Goal: Complete application form: Complete application form

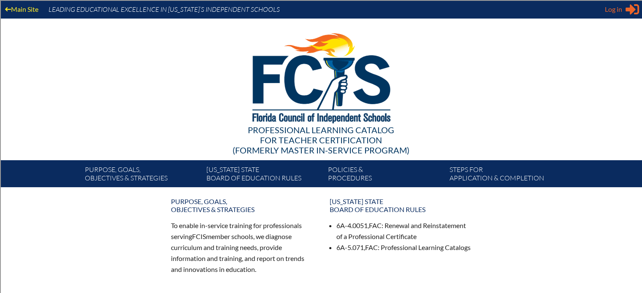
click at [619, 8] on span "Log in" at bounding box center [613, 9] width 17 height 10
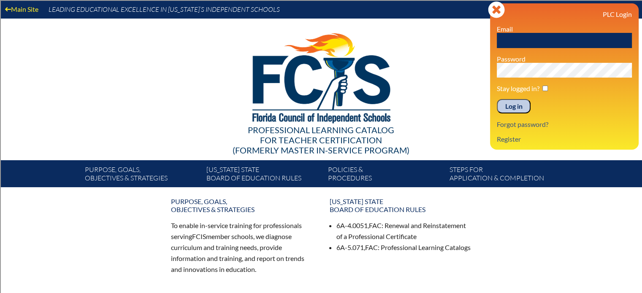
click at [608, 37] on input "text" at bounding box center [564, 40] width 135 height 15
type input "[EMAIL_ADDRESS][DOMAIN_NAME]"
click at [497, 99] on input "Log in" at bounding box center [514, 106] width 34 height 14
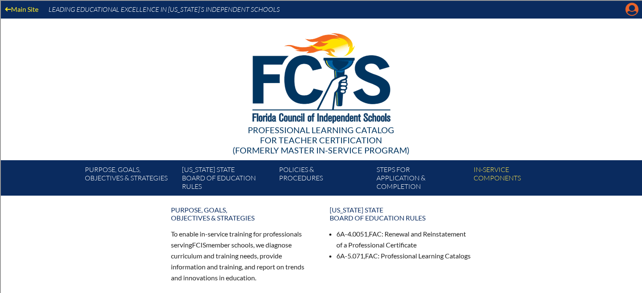
click at [629, 16] on icon "Manage account" at bounding box center [632, 10] width 14 height 14
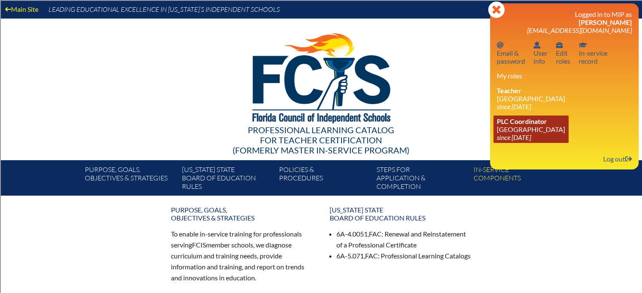
click at [533, 126] on link "PLC Coordinator Holy Nativity Episcopal School since 2016 Dec 8" at bounding box center [530, 129] width 75 height 27
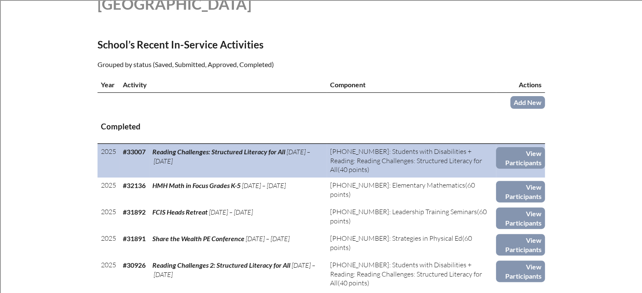
scroll to position [253, 0]
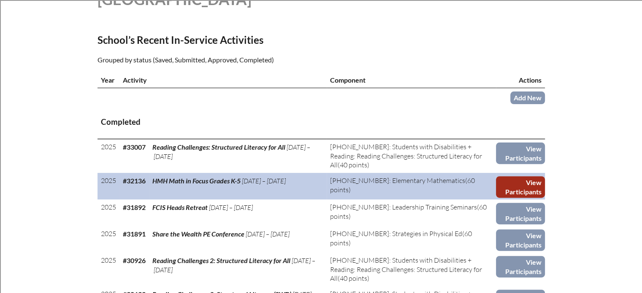
click at [520, 181] on link "View Participants" at bounding box center [520, 187] width 49 height 22
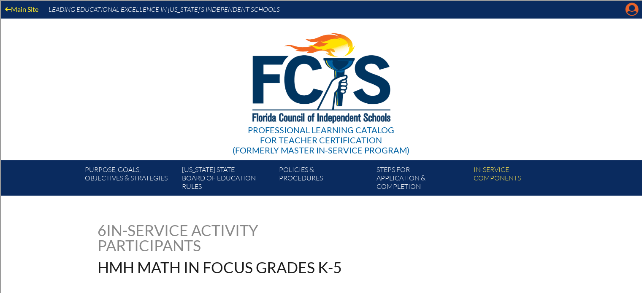
click at [631, 6] on icon "Manage account" at bounding box center [632, 10] width 14 height 14
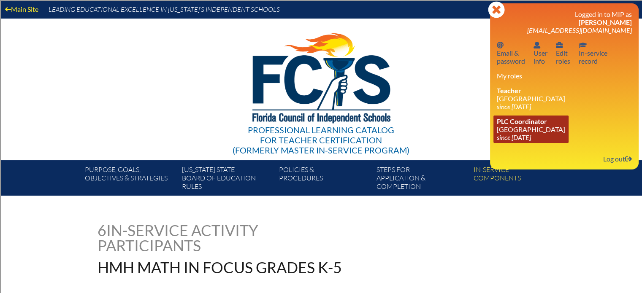
click at [524, 131] on link "PLC Coordinator [GEOGRAPHIC_DATA] since [DATE]" at bounding box center [530, 129] width 75 height 27
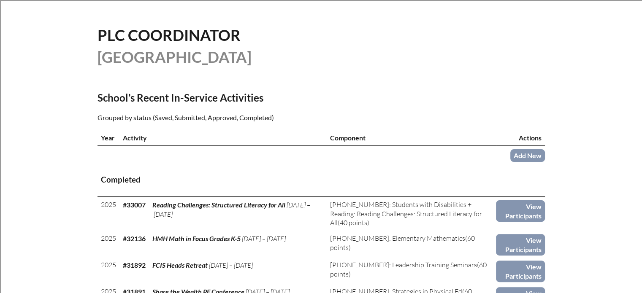
scroll to position [253, 0]
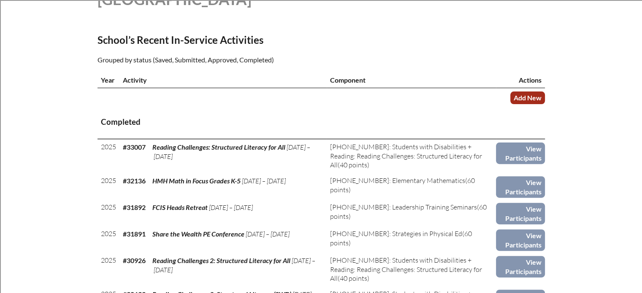
click at [520, 96] on link "Add New" at bounding box center [527, 98] width 35 height 12
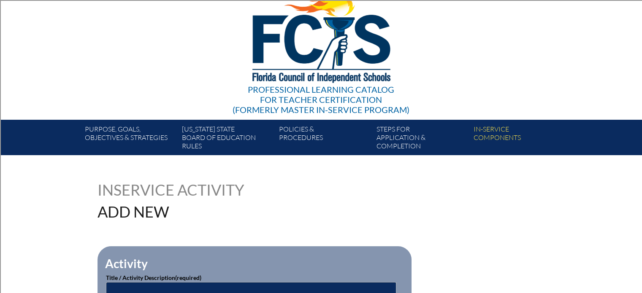
scroll to position [84, 0]
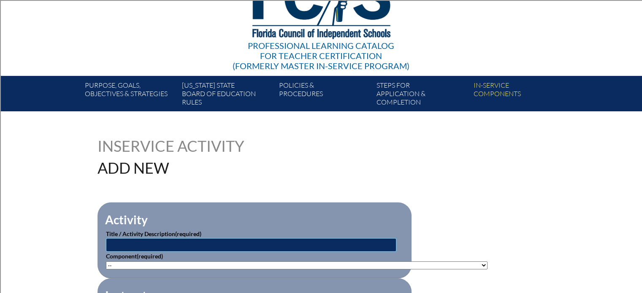
click at [157, 244] on input "text" at bounding box center [251, 245] width 290 height 14
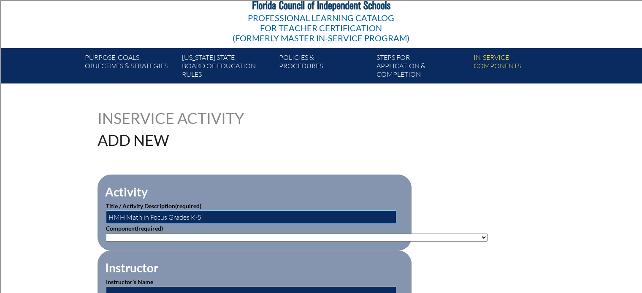
scroll to position [169, 0]
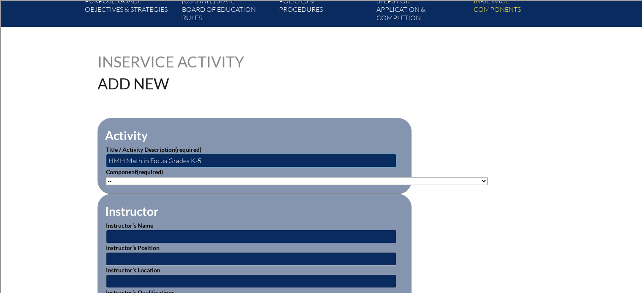
type input "HMH Math in Focus Grades K-5"
click at [157, 177] on select"]"] "-- 1-000-001: Appropriate Art Activities 1-000-002: Concept and Art Process for…" at bounding box center [296, 181] width 381 height 8
select select"]"] "20378"
click at [106, 177] on select"]"] "-- 1-000-001: Appropriate Art Activities 1-000-002: Concept and Art Process for…" at bounding box center [296, 181] width 381 height 8
click at [194, 203] on fieldset "Instructor Instructor’s Name Instructor’s Position Instructor’s Location Instru…" at bounding box center [254, 256] width 314 height 125
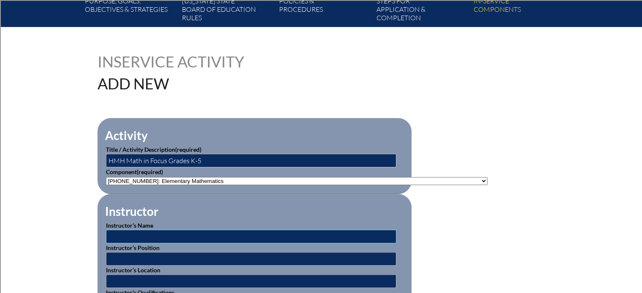
click at [167, 235] on input "text" at bounding box center [251, 237] width 290 height 14
type input "Victoria Goodyear"
type input "Educator"
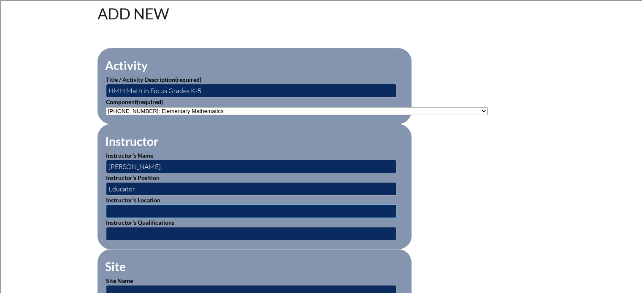
scroll to position [253, 0]
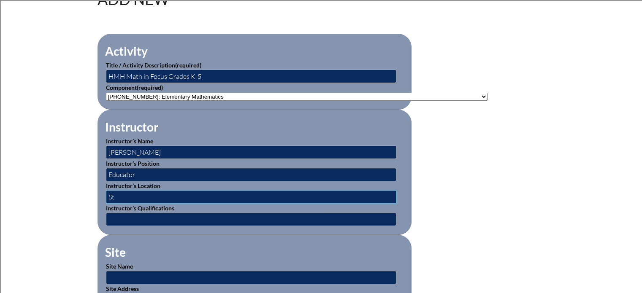
type input "S"
type input "Online"
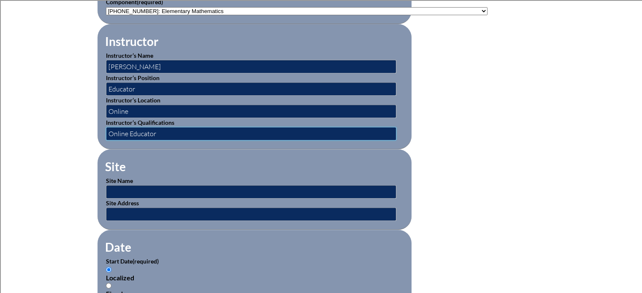
scroll to position [380, 0]
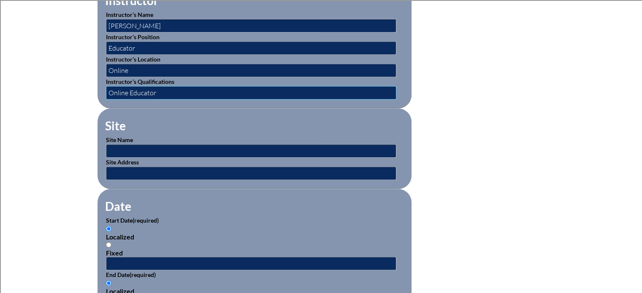
type input "Online Educator"
click at [156, 150] on input "text" at bounding box center [251, 151] width 290 height 14
type input "HMH"
click at [147, 168] on input "text" at bounding box center [251, 174] width 290 height 14
drag, startPoint x: 149, startPoint y: 170, endPoint x: 108, endPoint y: 173, distance: 41.0
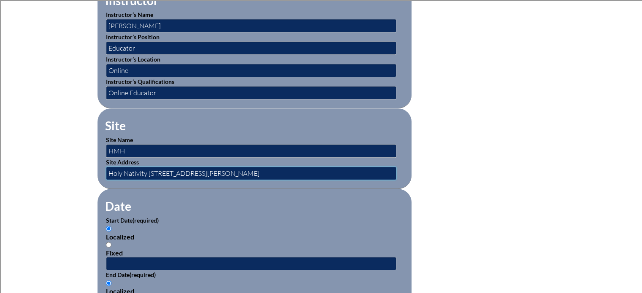
click at [108, 173] on input "Holy Nativity 205 Hamilton Avenue Panama City, Fl. 32401" at bounding box center [251, 174] width 290 height 14
type input "205 Hamilton Avenue Panama City, Fl. 32401"
drag, startPoint x: 138, startPoint y: 141, endPoint x: 115, endPoint y: 138, distance: 23.4
click at [115, 138] on p "Site Name HMH" at bounding box center [254, 146] width 297 height 22
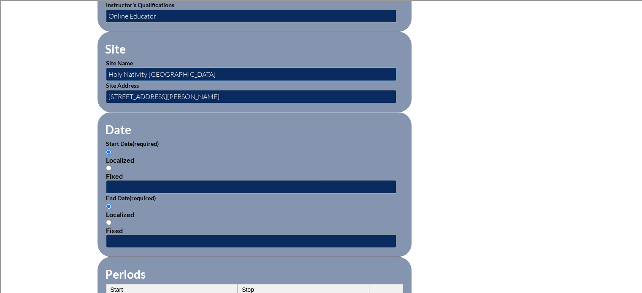
scroll to position [464, 0]
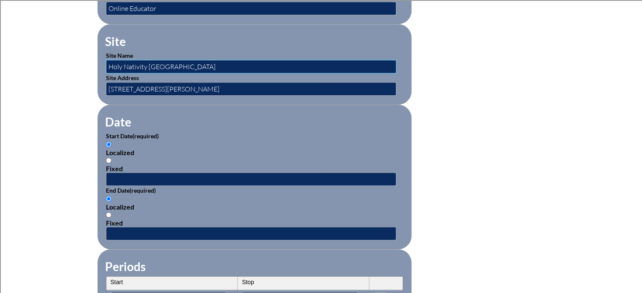
type input "Holy Nativity Espiscopal School"
click at [117, 173] on input "text" at bounding box center [251, 180] width 290 height 14
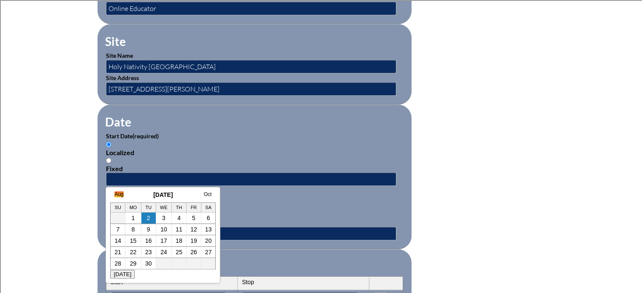
click at [120, 194] on link "Aug" at bounding box center [118, 195] width 9 height 6
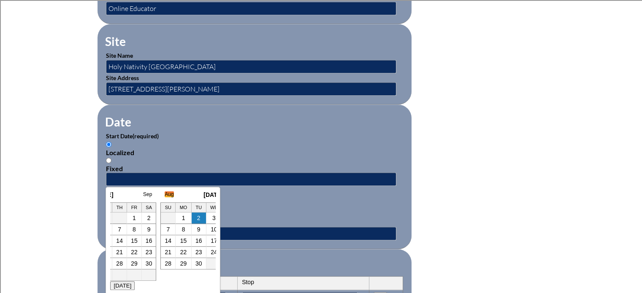
scroll to position [0, 8]
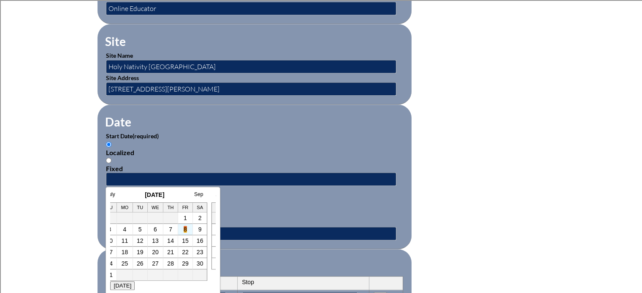
click at [184, 232] on link "8" at bounding box center [185, 229] width 3 height 7
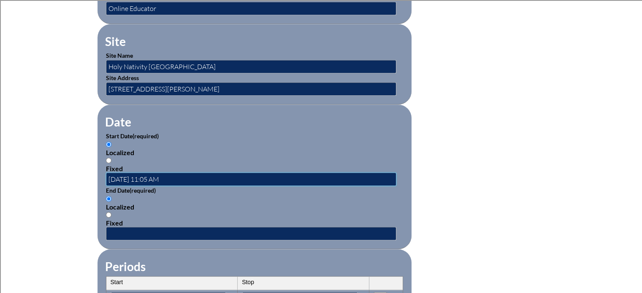
scroll to position [0, 0]
click at [152, 175] on input "2025-08-08 11:05 AM" at bounding box center [251, 180] width 290 height 14
type input "2025-08-08 8:00 AM"
click at [135, 231] on input "text" at bounding box center [251, 234] width 290 height 14
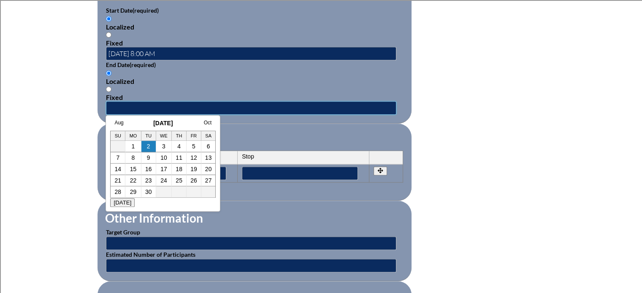
scroll to position [591, 0]
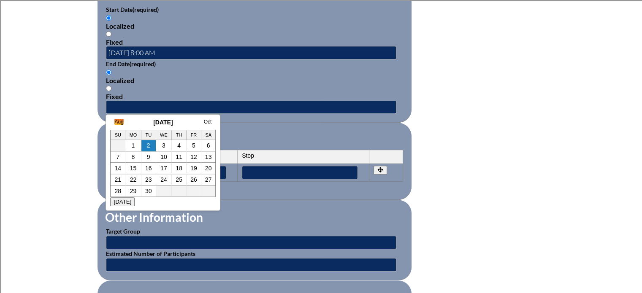
click at [116, 123] on link "Aug" at bounding box center [118, 122] width 9 height 6
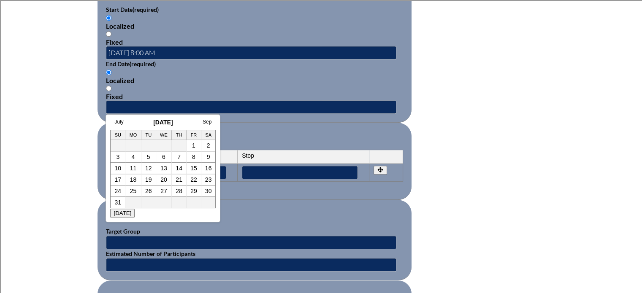
scroll to position [0, 8]
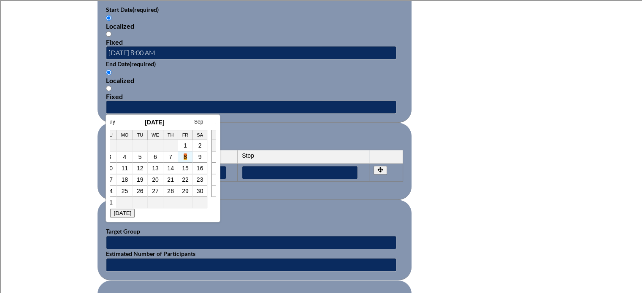
click at [186, 158] on link "8" at bounding box center [185, 157] width 3 height 7
type input "2025-08-08 11:06 AM"
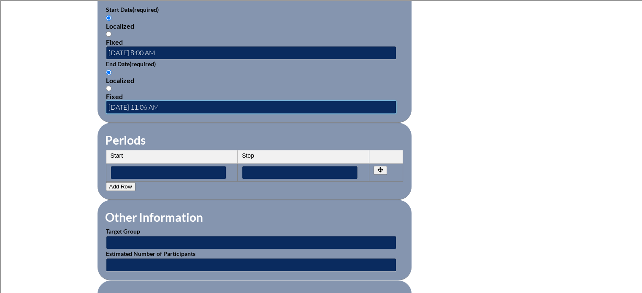
scroll to position [0, 0]
click at [109, 31] on input "Fixed" at bounding box center [108, 33] width 5 height 5
radio input "true"
click at [109, 86] on input "Fixed" at bounding box center [108, 88] width 5 height 5
radio input "true"
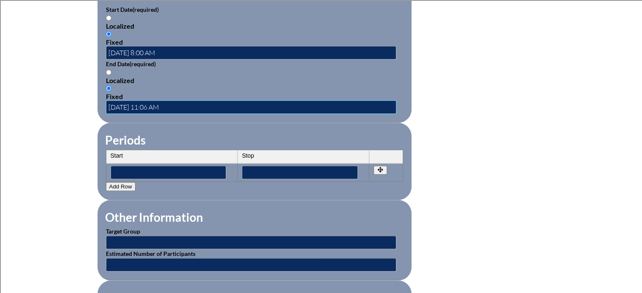
click at [149, 102] on input "2025-08-08 11:06 AM" at bounding box center [251, 107] width 290 height 14
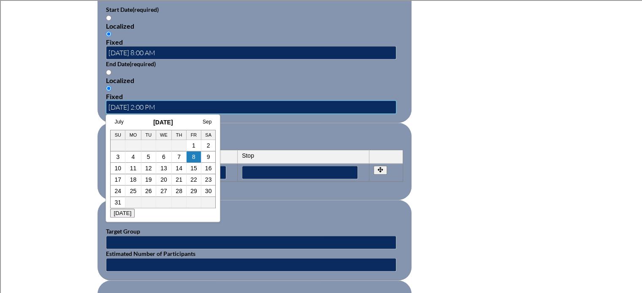
type input "2025-08-08 2:00 PM"
click at [506, 93] on form "Activity Title / Activity Description (required) HMH Math in Focus Grades K-5 C…" at bounding box center [320, 59] width 447 height 727
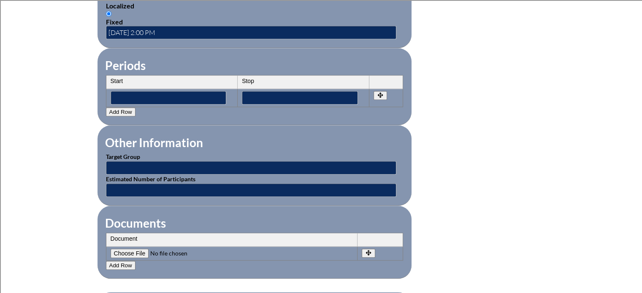
scroll to position [675, 0]
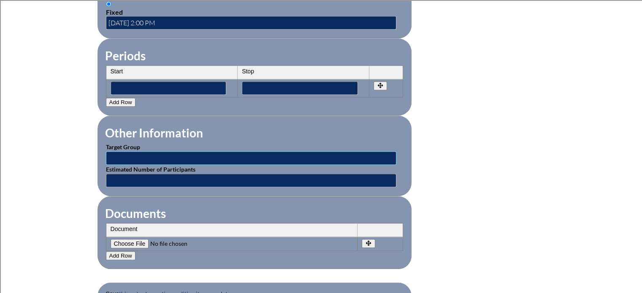
click at [139, 151] on input "text" at bounding box center [251, 158] width 290 height 14
type input "Faculty"
type input "7"
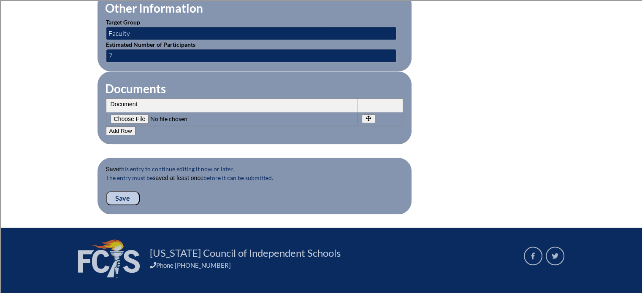
scroll to position [802, 0]
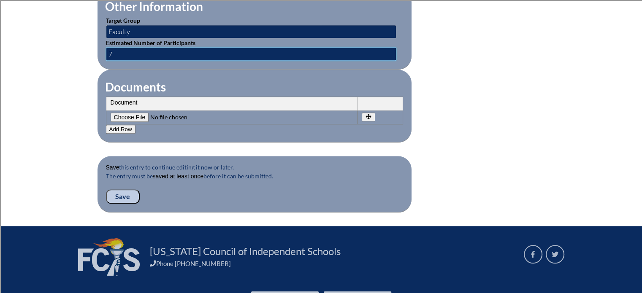
click at [127, 47] on input "7" at bounding box center [251, 54] width 290 height 14
type input "5"
click at [121, 189] on input "Save" at bounding box center [123, 196] width 34 height 14
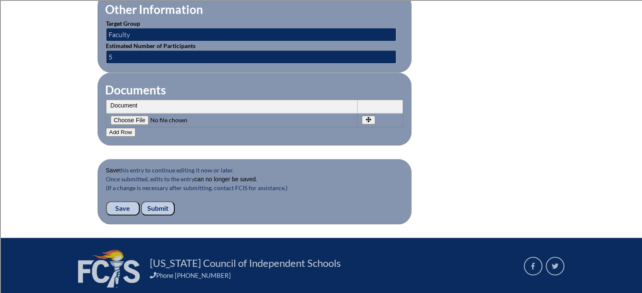
scroll to position [844, 0]
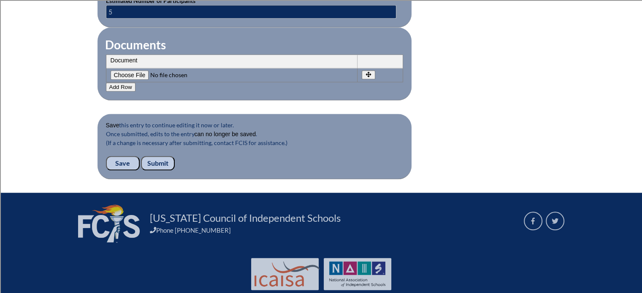
click at [155, 156] on input "Submit" at bounding box center [158, 163] width 34 height 14
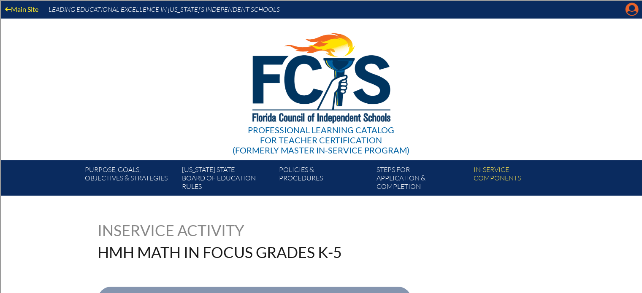
click at [629, 11] on icon at bounding box center [631, 9] width 13 height 13
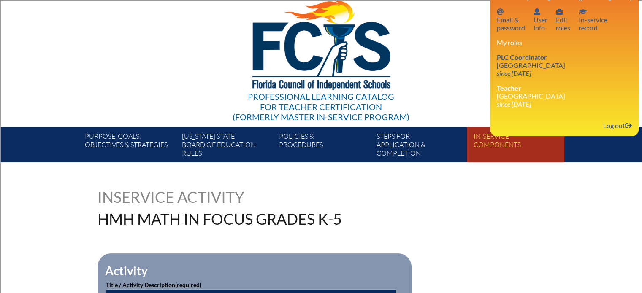
scroll to position [84, 0]
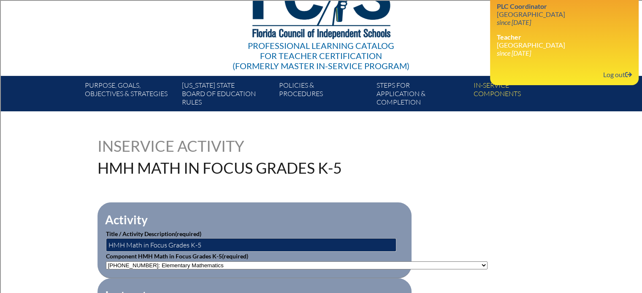
click at [510, 56] on icon "since [DATE]" at bounding box center [514, 53] width 34 height 8
click at [503, 15] on link "PLC Coordinator Holy Nativity Episcopal School since 2016 Dec 8" at bounding box center [530, 13] width 75 height 27
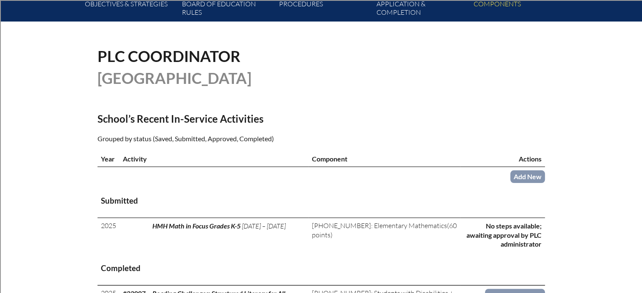
scroll to position [169, 0]
